Goal: Navigation & Orientation: Go to known website

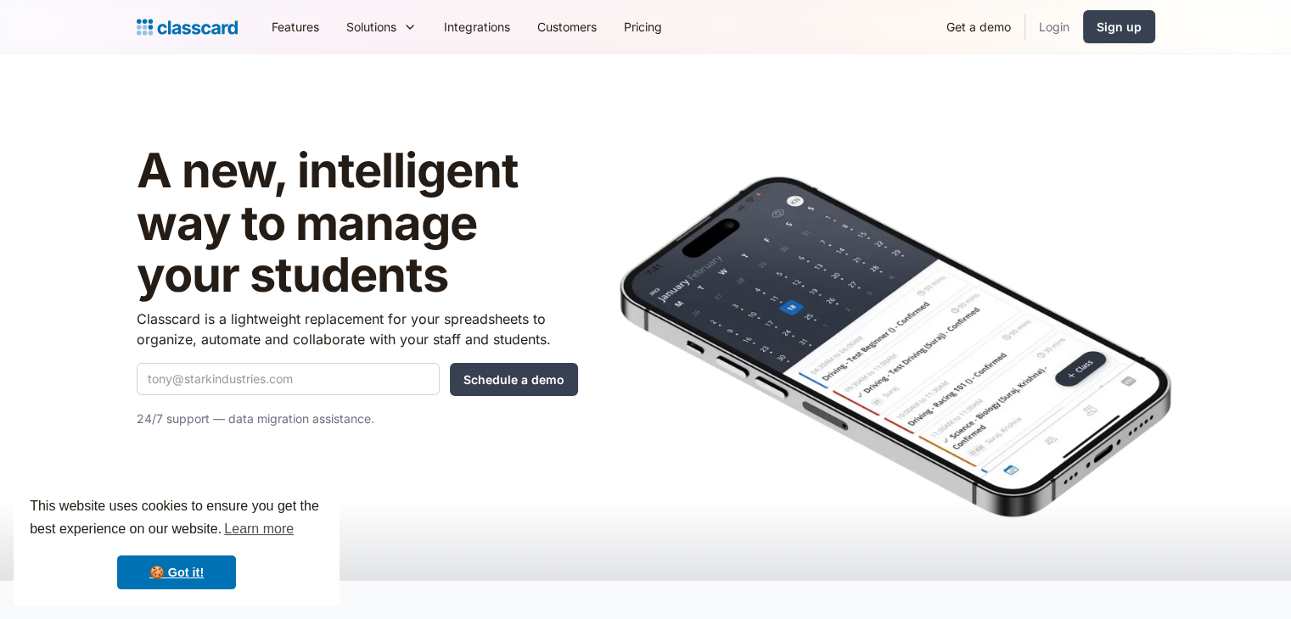
click at [1045, 28] on link "Login" at bounding box center [1054, 27] width 58 height 38
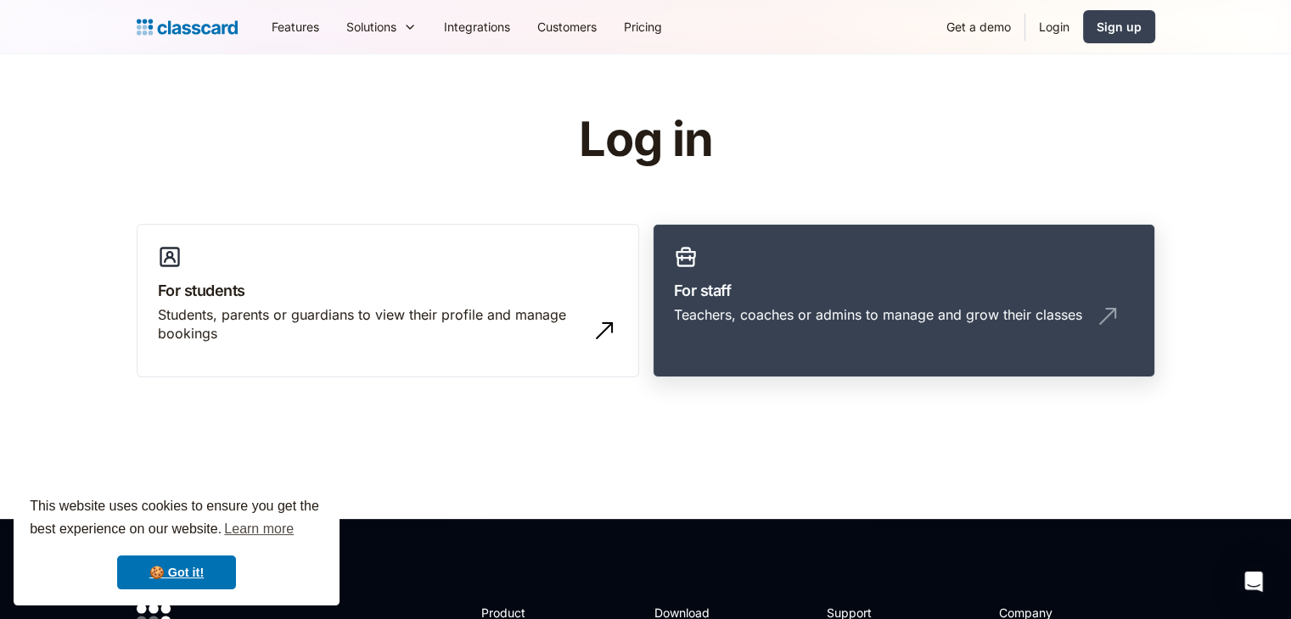
click at [806, 353] on link "For staff Teachers, coaches or admins to manage and grow their classes" at bounding box center [903, 301] width 502 height 154
